Goal: Use online tool/utility: Utilize a website feature to perform a specific function

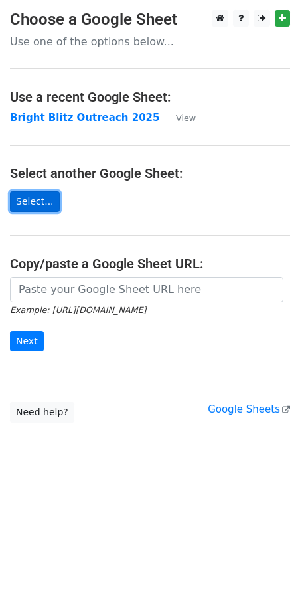
click at [19, 199] on link "Select..." at bounding box center [35, 201] width 50 height 21
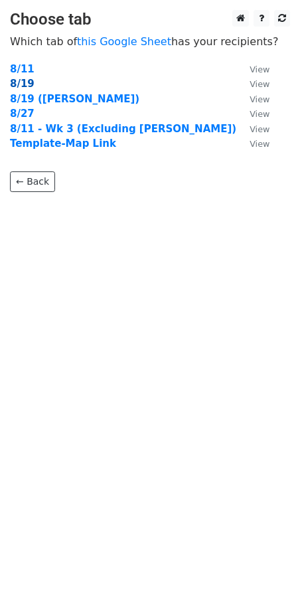
click at [25, 86] on strong "8/19" at bounding box center [22, 84] width 25 height 12
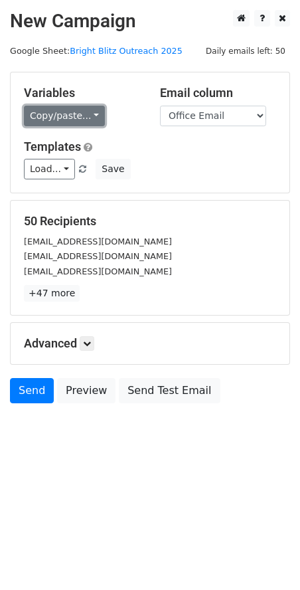
click at [92, 118] on link "Copy/paste..." at bounding box center [64, 116] width 81 height 21
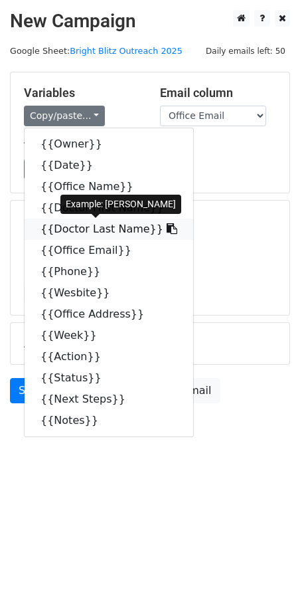
click at [167, 227] on icon at bounding box center [172, 228] width 11 height 11
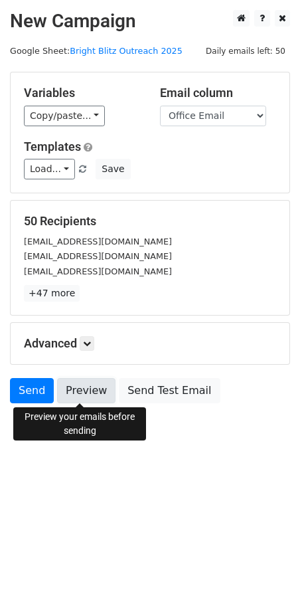
click at [76, 393] on link "Preview" at bounding box center [86, 390] width 58 height 25
